Goal: Transaction & Acquisition: Purchase product/service

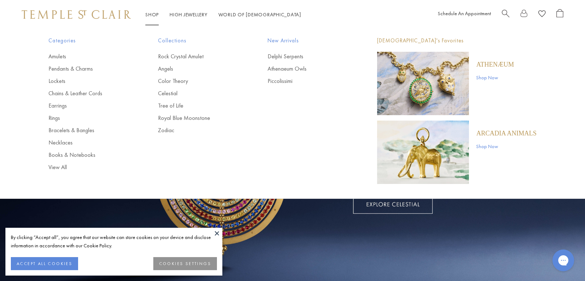
click at [157, 17] on link "Shop Shop" at bounding box center [151, 14] width 13 height 7
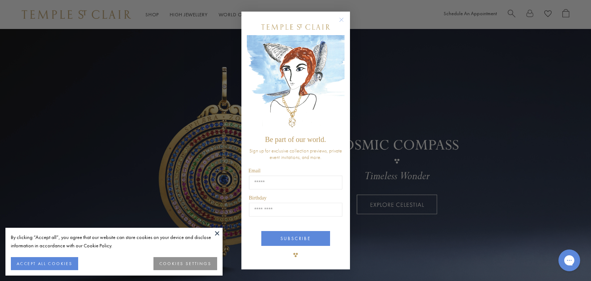
click at [342, 22] on circle "Close dialog" at bounding box center [341, 20] width 9 height 9
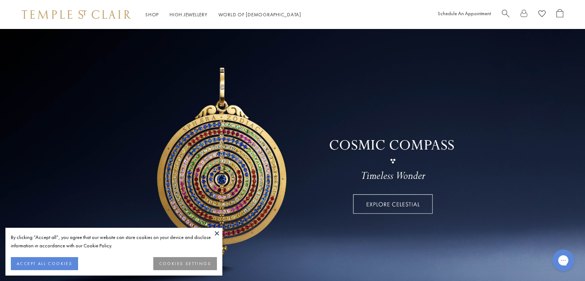
click at [220, 230] on button at bounding box center [217, 233] width 11 height 11
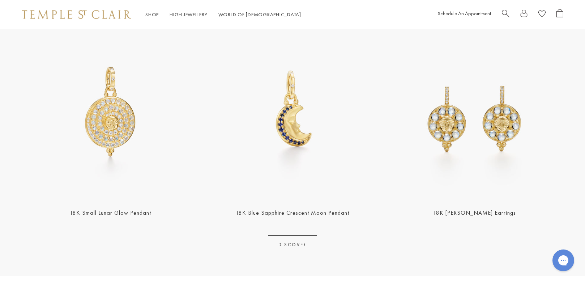
scroll to position [253, 0]
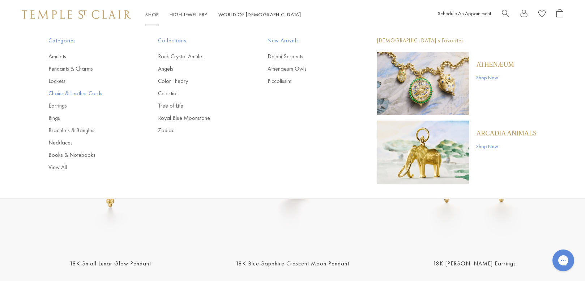
click at [60, 91] on link "Chains & Leather Cords" at bounding box center [88, 93] width 81 height 8
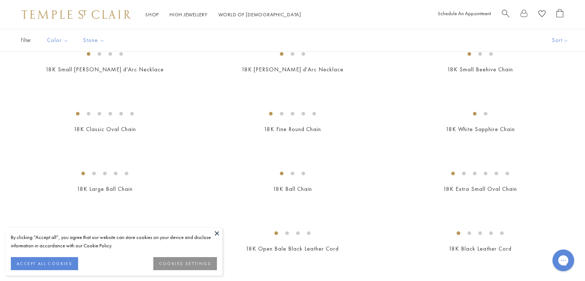
scroll to position [127, 0]
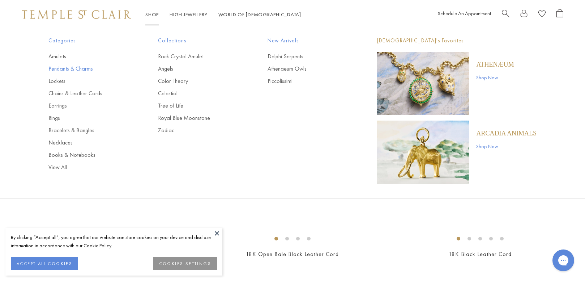
click at [73, 67] on link "Pendants & Charms" at bounding box center [88, 69] width 81 height 8
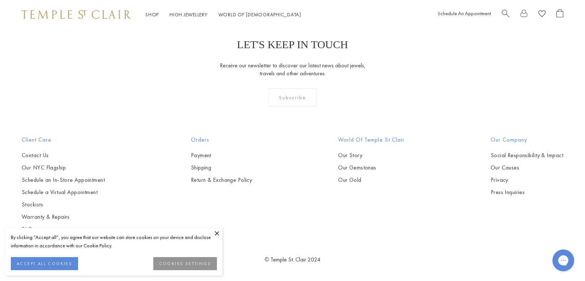
scroll to position [4305, 0]
